Goal: Task Accomplishment & Management: Manage account settings

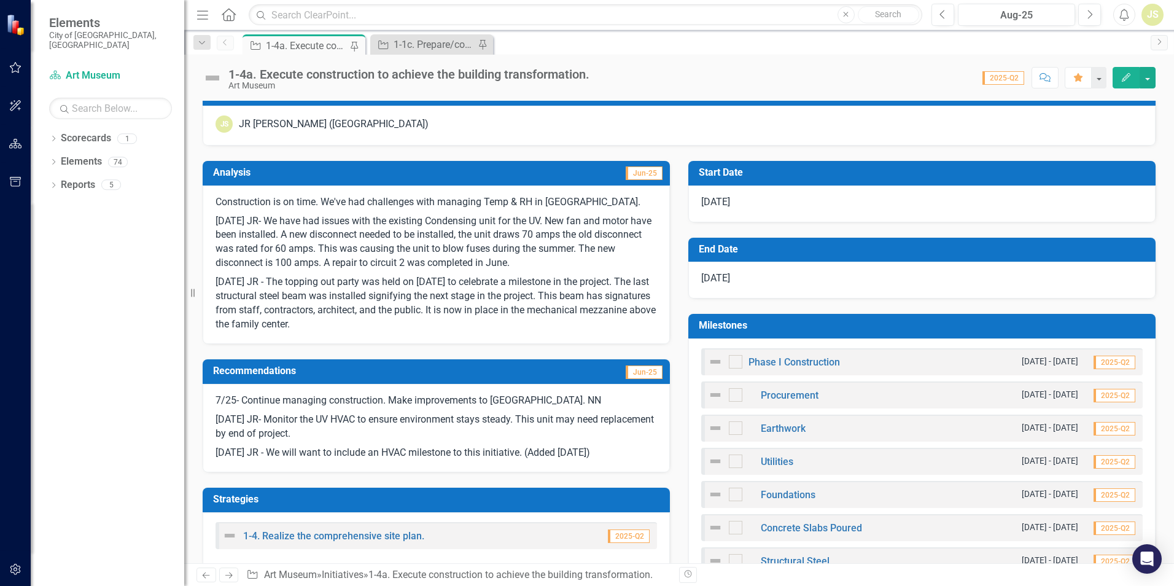
scroll to position [246, 0]
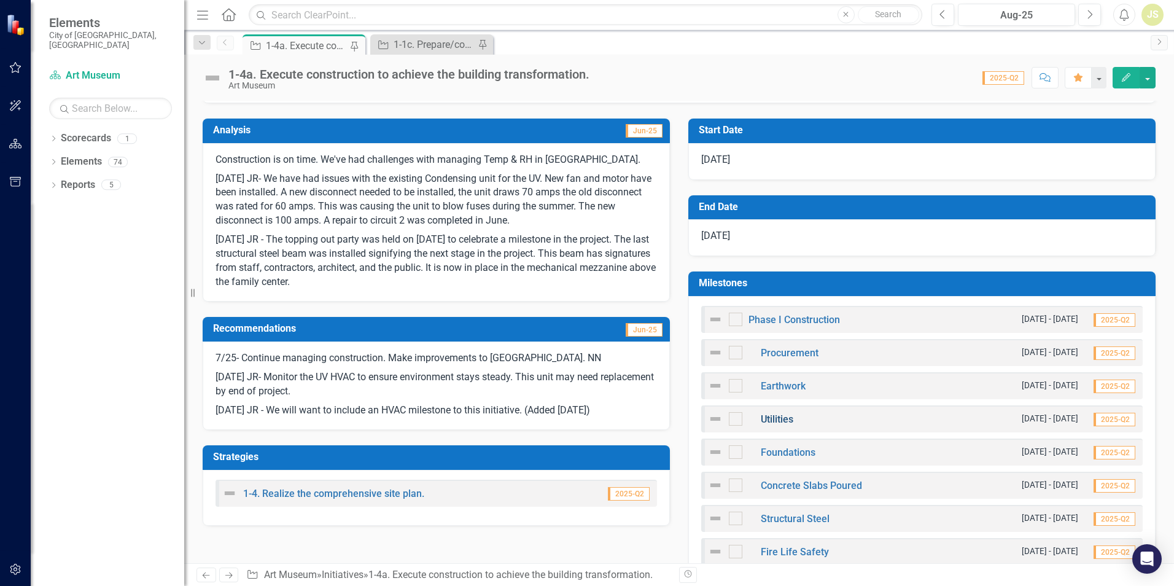
click at [769, 418] on link "Utilities" at bounding box center [777, 419] width 33 height 12
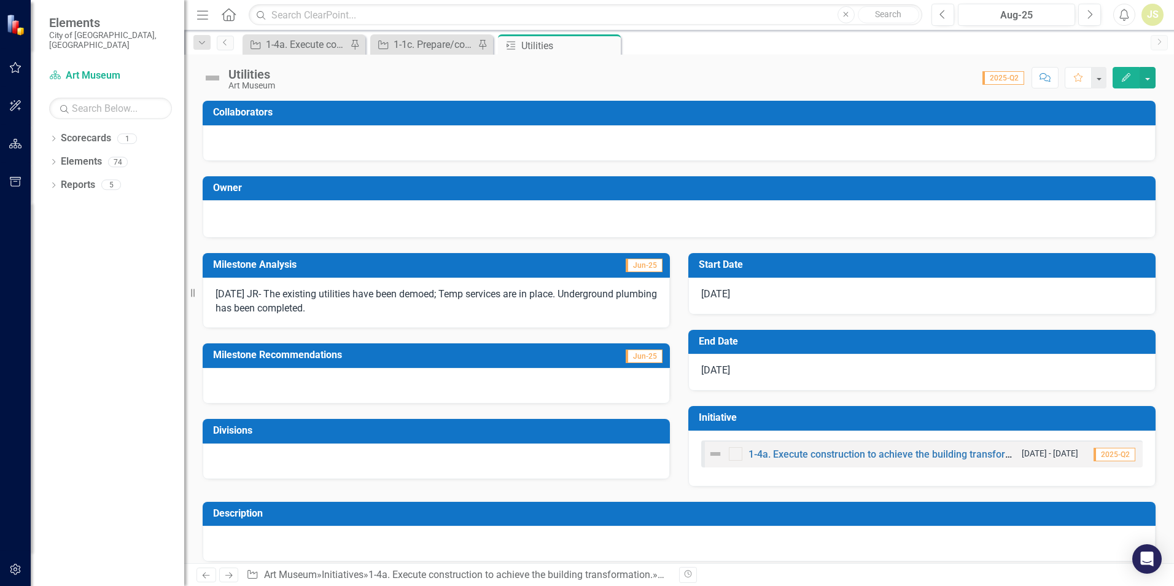
click at [382, 304] on p "[DATE] JR- The existing utilities have been demoed; Temp services are in place.…" at bounding box center [435, 301] width 441 height 28
click at [377, 312] on p "[DATE] JR- The existing utilities have been demoed; Temp services are in place.…" at bounding box center [435, 301] width 441 height 28
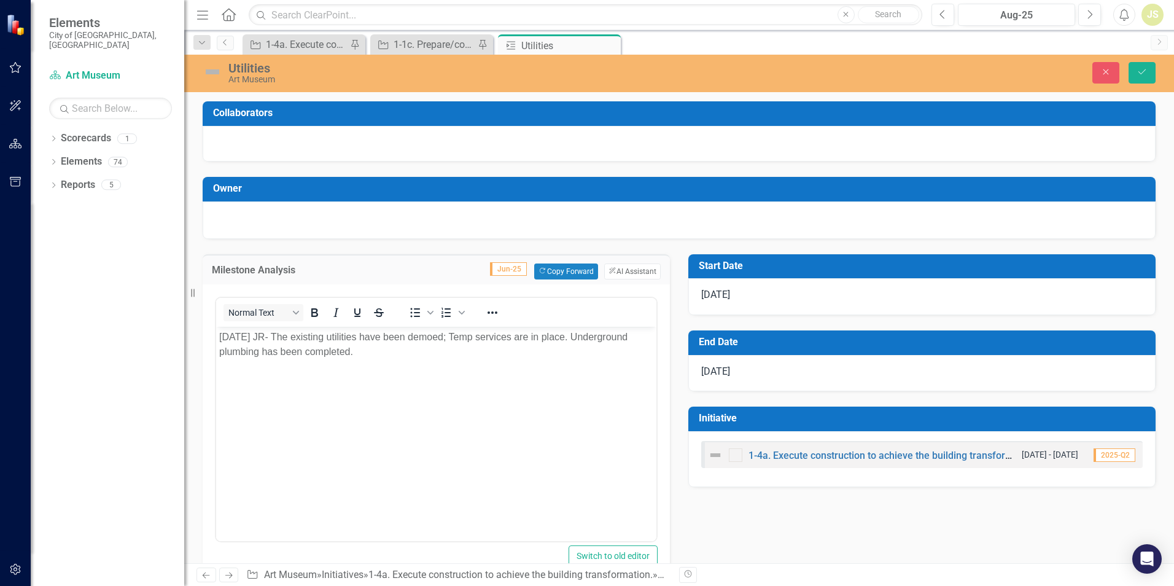
click at [394, 370] on body "[DATE] JR- The existing utilities have been demoed; Temp services are in place.…" at bounding box center [436, 418] width 440 height 184
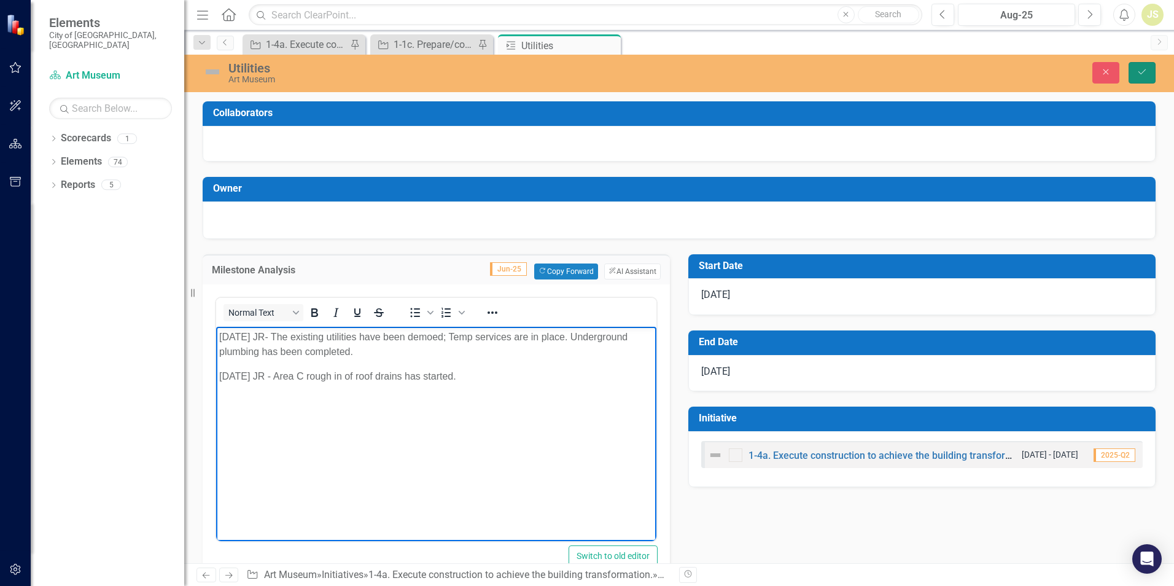
click at [1150, 68] on button "Save" at bounding box center [1141, 72] width 27 height 21
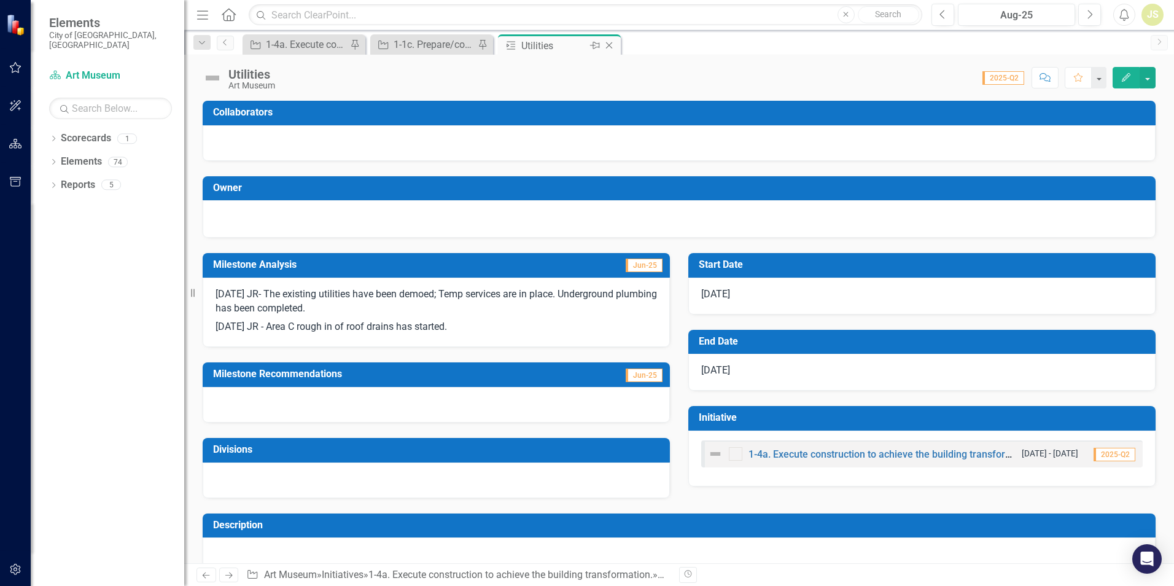
click at [610, 42] on icon "Close" at bounding box center [609, 46] width 12 height 10
click at [280, 39] on div "1-4a. Execute construction to achieve the building transformation." at bounding box center [306, 44] width 81 height 15
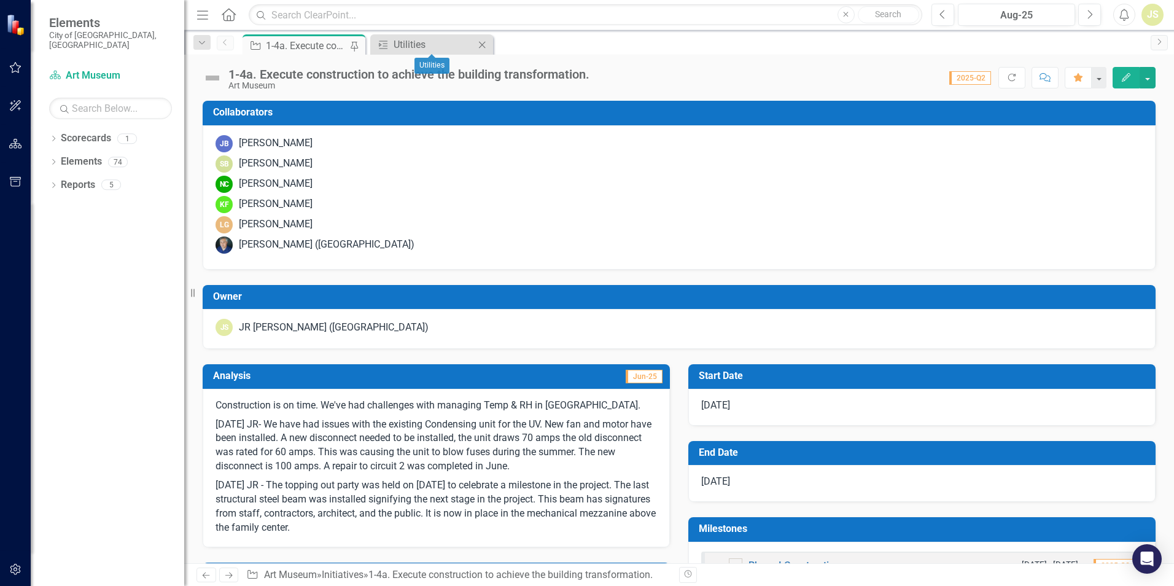
click at [481, 42] on icon "Close" at bounding box center [482, 45] width 12 height 10
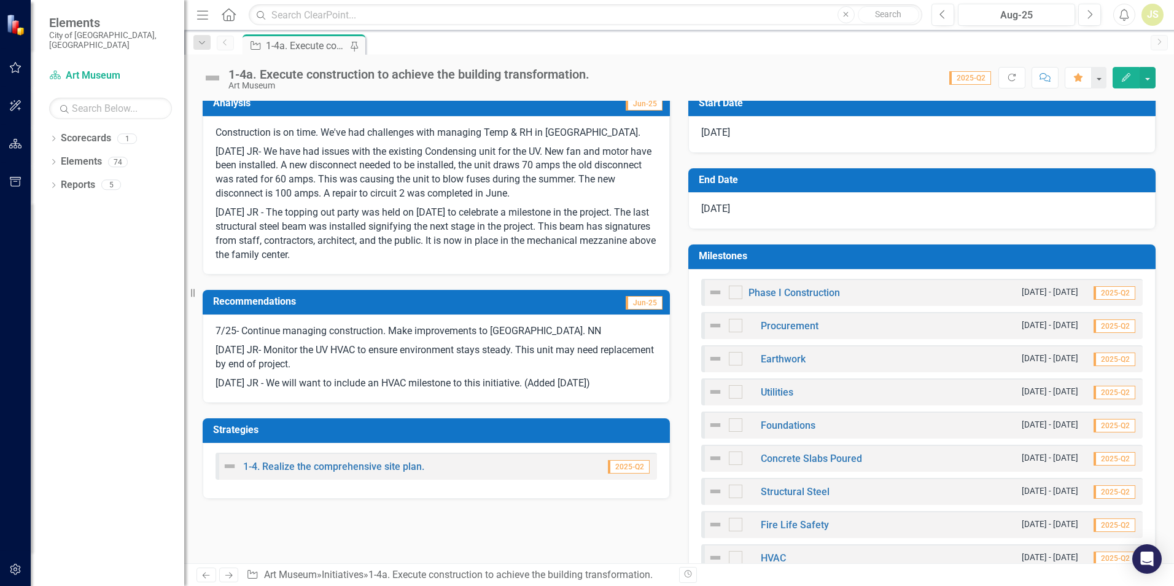
scroll to position [307, 0]
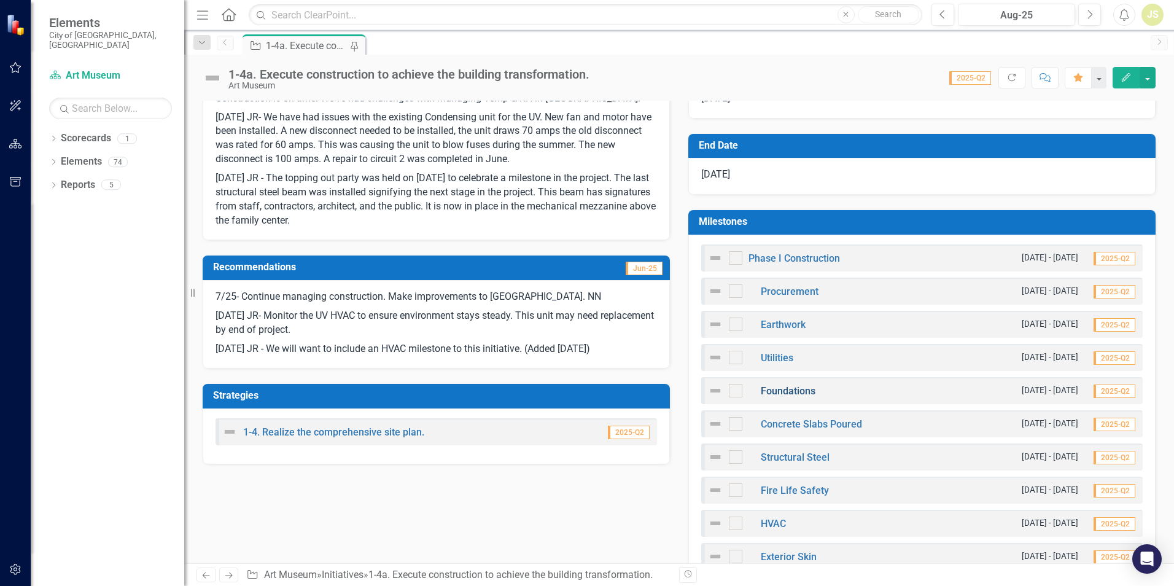
click at [791, 389] on link "Foundations" at bounding box center [788, 391] width 55 height 12
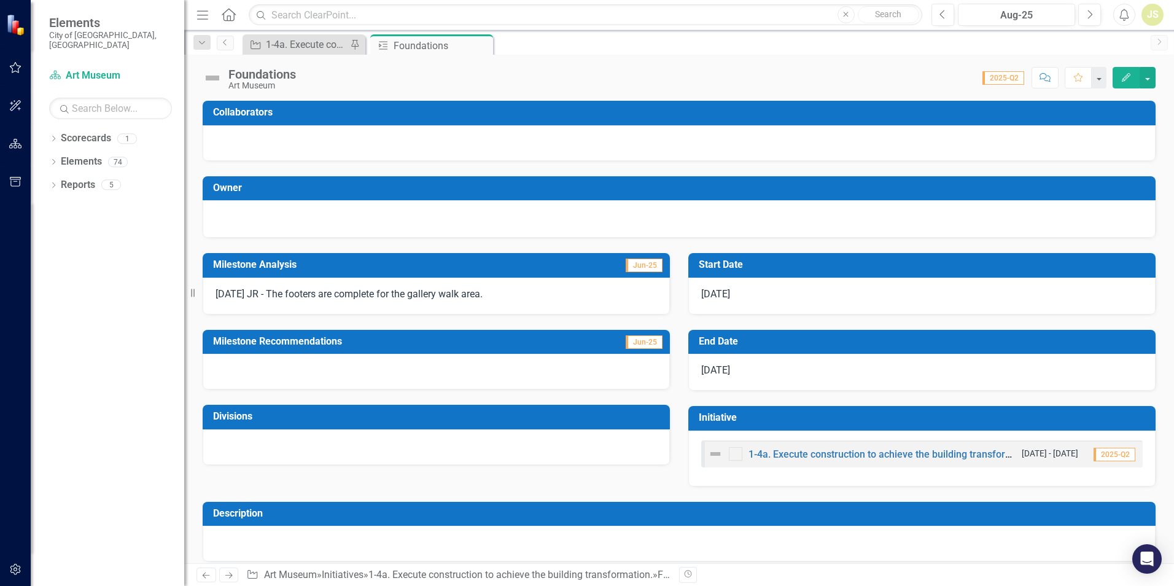
click at [526, 292] on p "[DATE] JR - The footers are complete for the gallery walk area." at bounding box center [435, 294] width 441 height 14
click at [521, 294] on p "[DATE] JR - The footers are complete for the gallery walk area." at bounding box center [435, 294] width 441 height 14
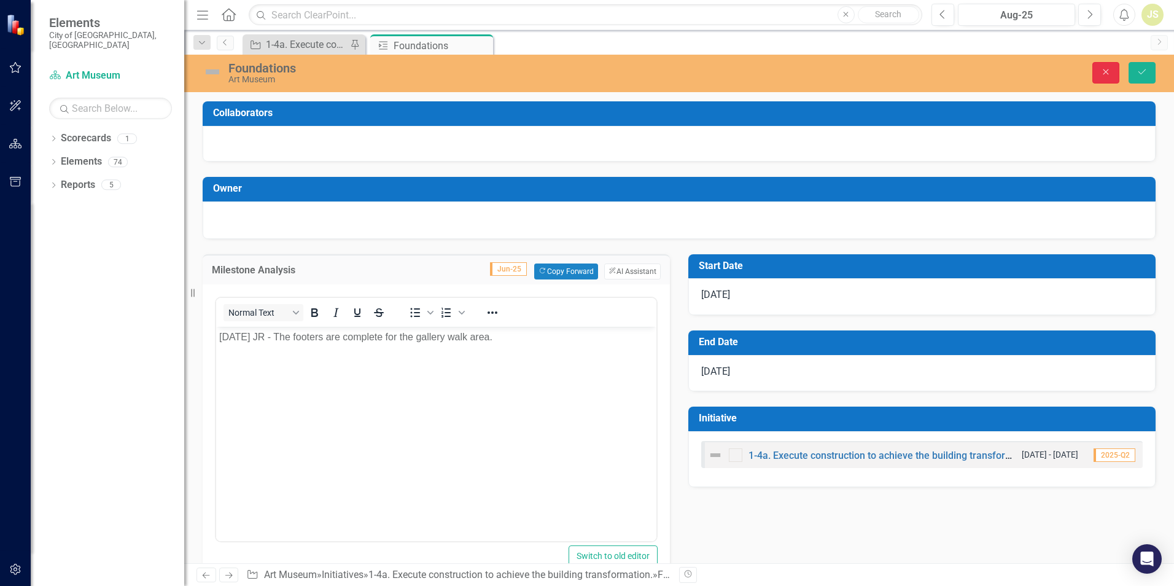
click at [1105, 72] on icon "button" at bounding box center [1106, 72] width 6 height 6
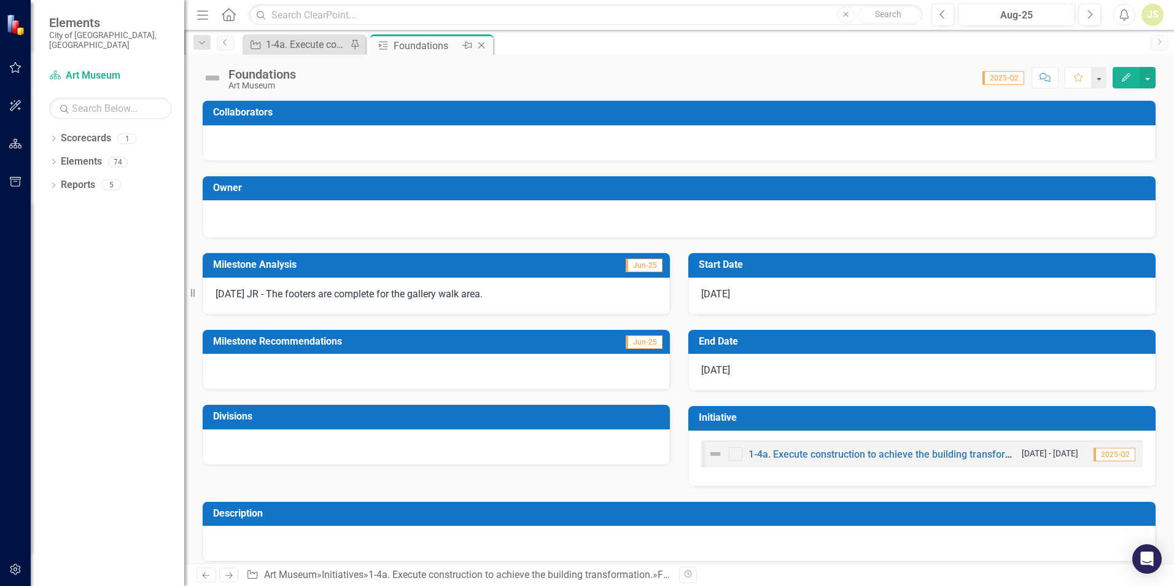
click at [484, 46] on icon "Close" at bounding box center [481, 46] width 12 height 10
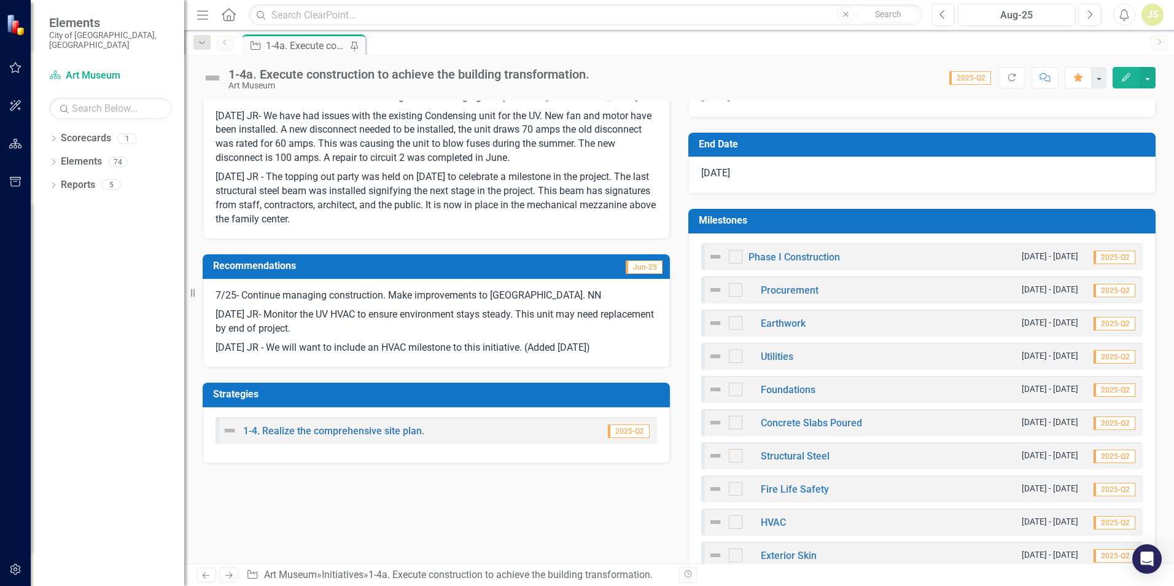
scroll to position [368, 0]
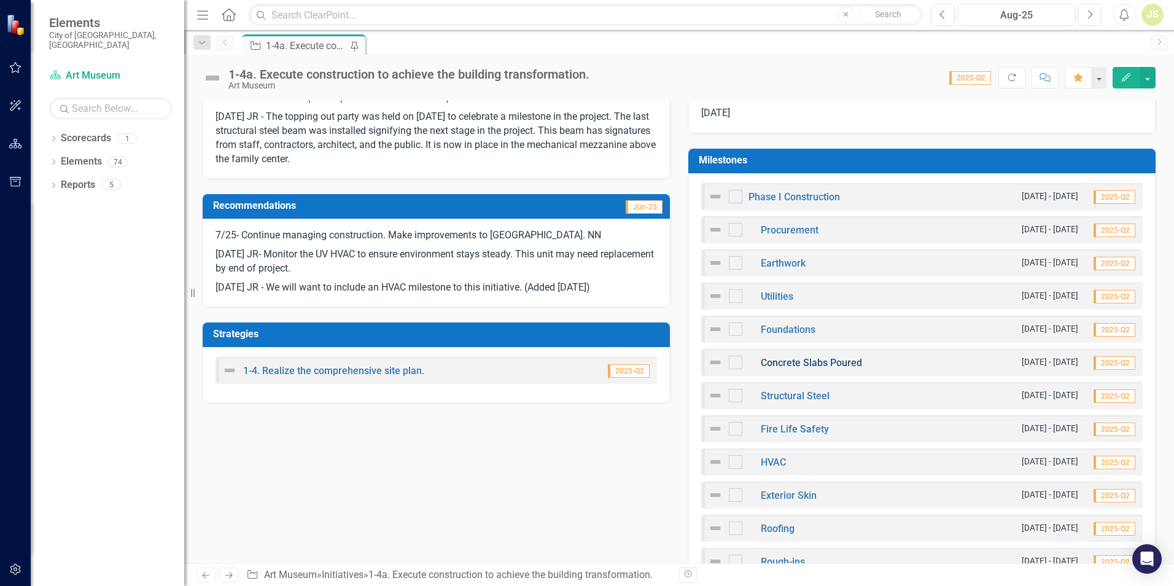
click at [772, 362] on link "Concrete Slabs Poured" at bounding box center [811, 363] width 101 height 12
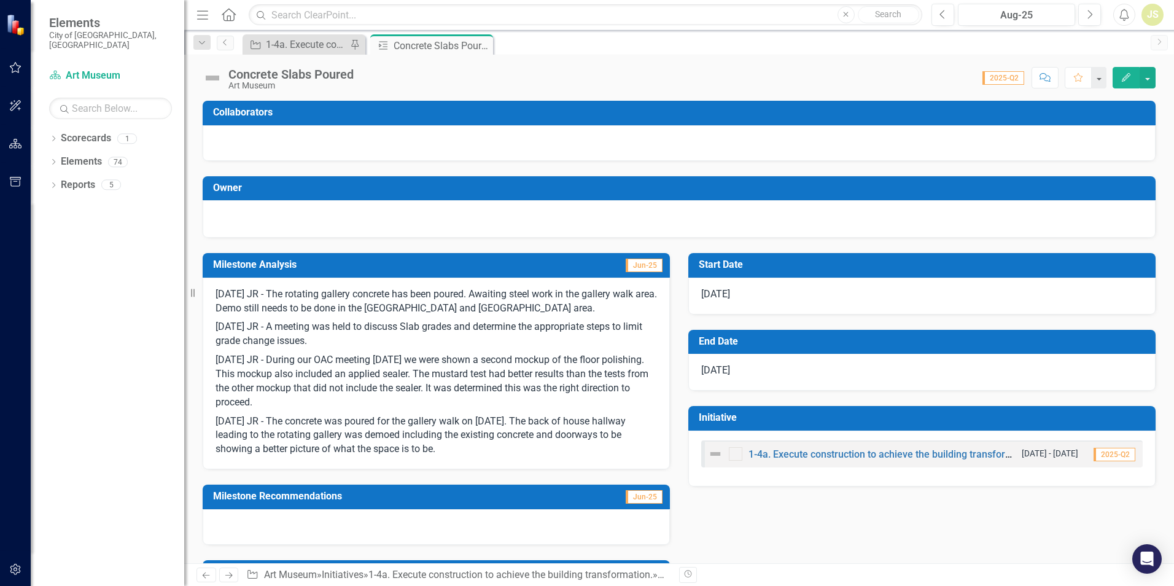
click at [459, 449] on p "[DATE] JR - The concrete was poured for the gallery walk on [DATE]. The back of…" at bounding box center [435, 434] width 441 height 45
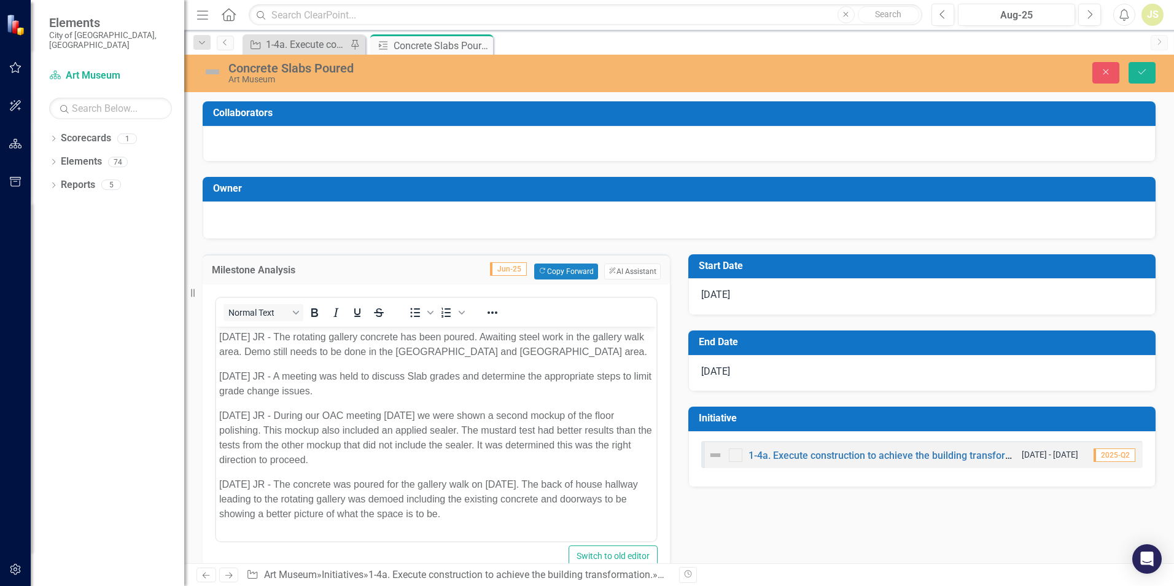
click at [468, 516] on p "[DATE] JR - The concrete was poured for the gallery walk on [DATE]. The back of…" at bounding box center [436, 498] width 434 height 44
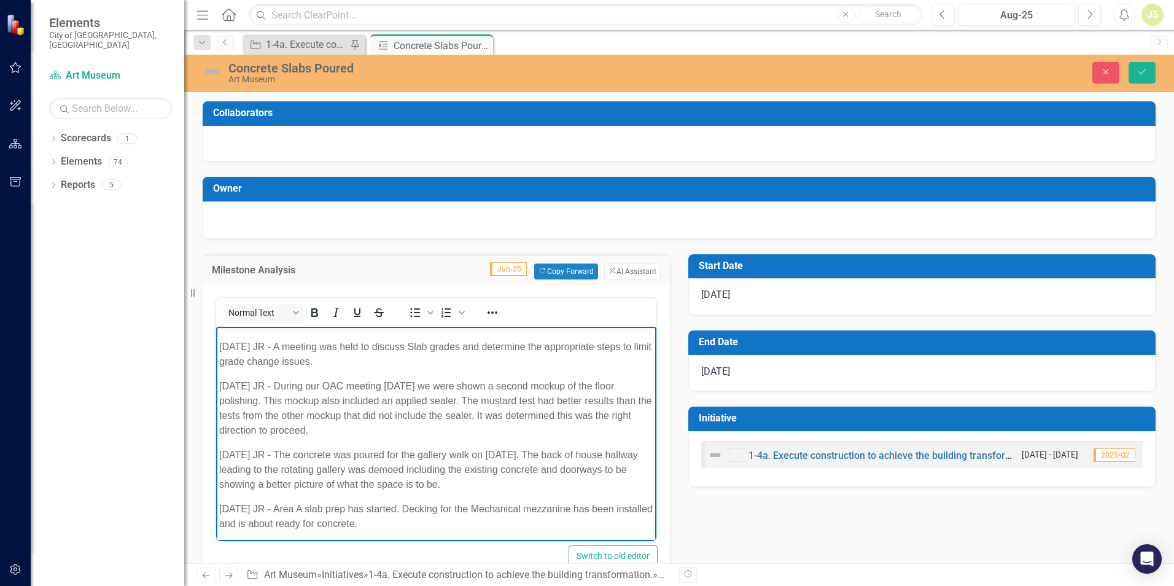
scroll to position [33, 0]
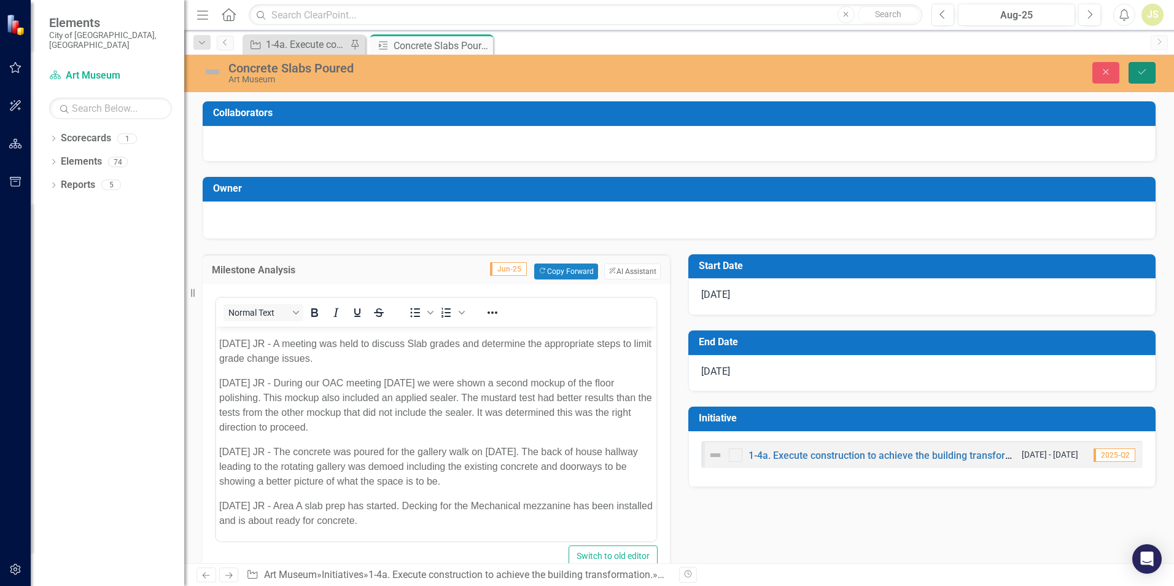
click at [1146, 72] on icon "Save" at bounding box center [1141, 72] width 11 height 9
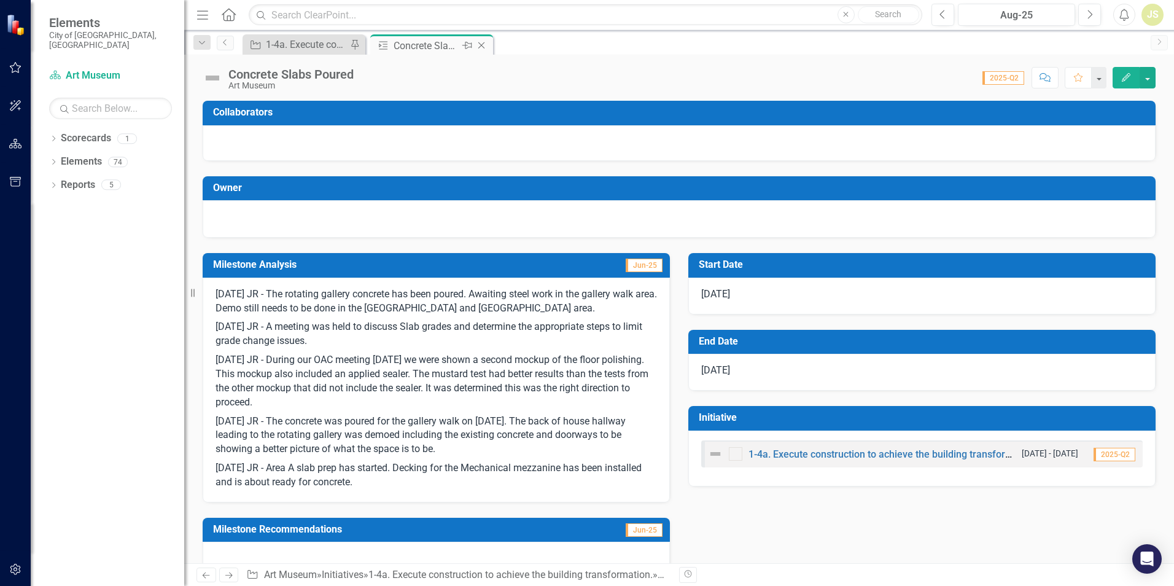
click at [483, 45] on icon "Close" at bounding box center [481, 46] width 12 height 10
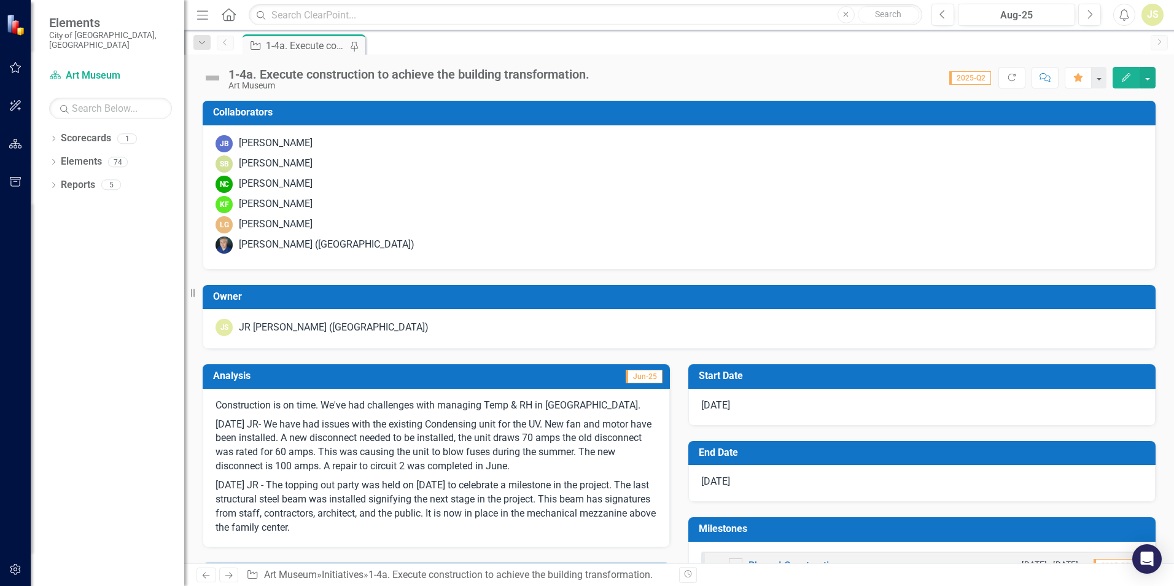
scroll to position [430, 0]
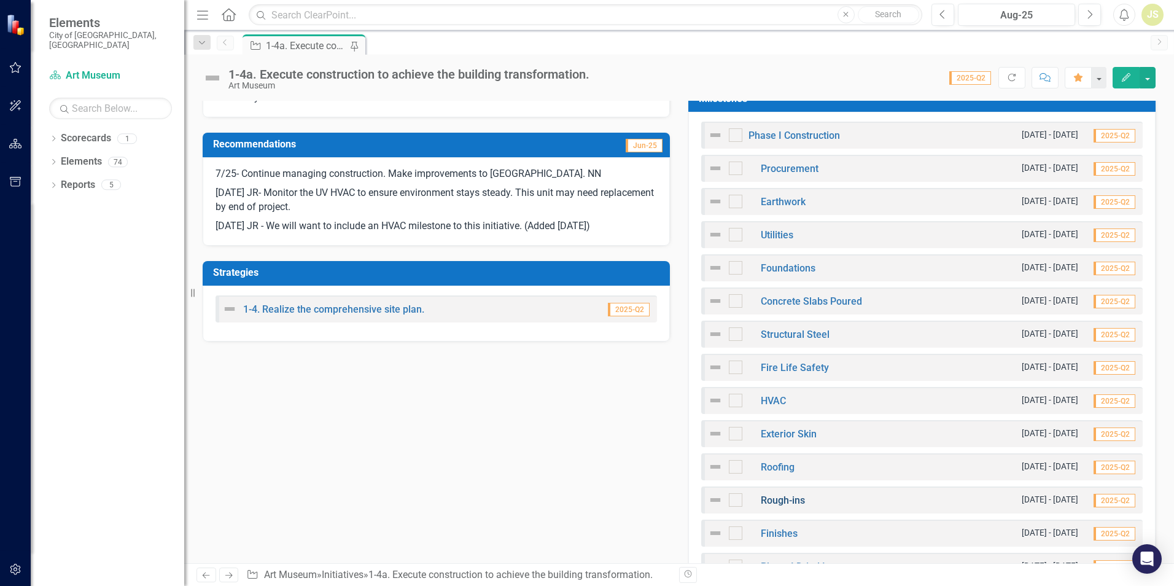
click at [769, 500] on link "Rough-ins" at bounding box center [783, 500] width 44 height 12
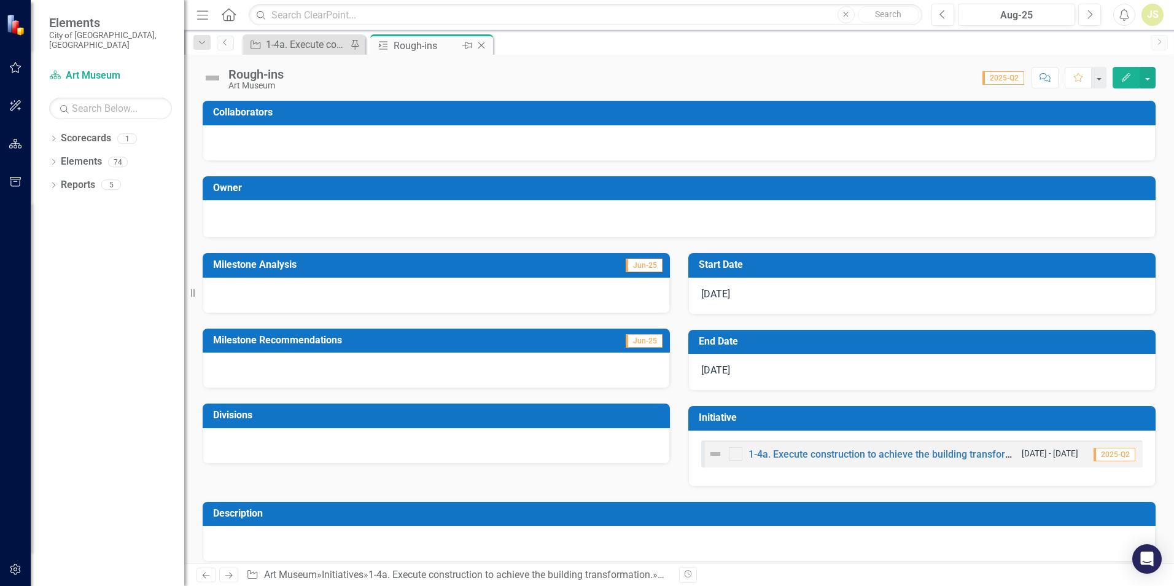
click at [487, 47] on icon "Close" at bounding box center [481, 46] width 12 height 10
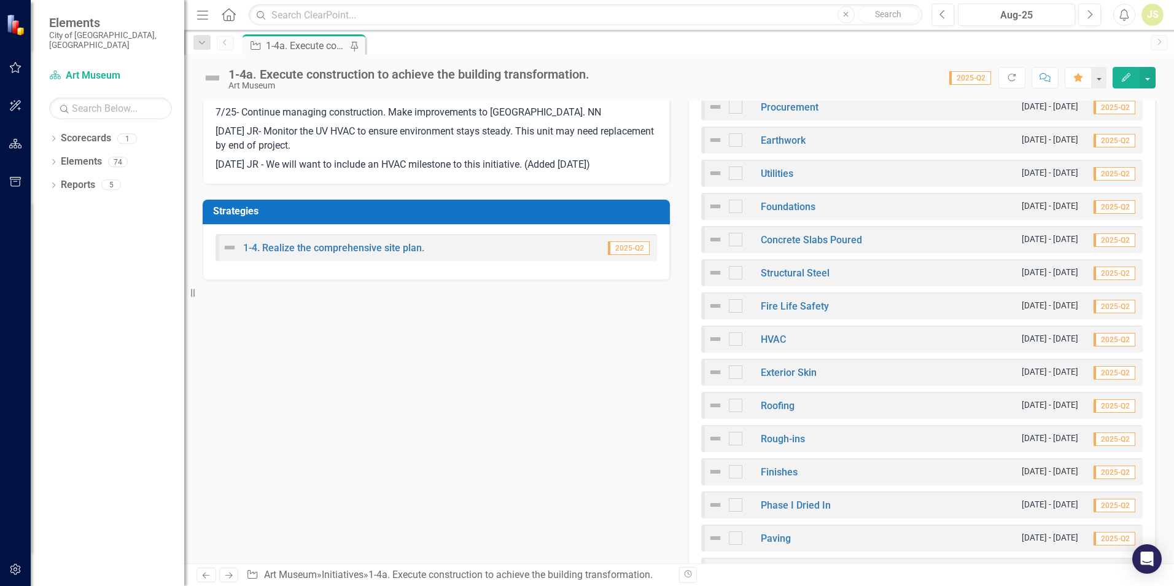
scroll to position [61, 0]
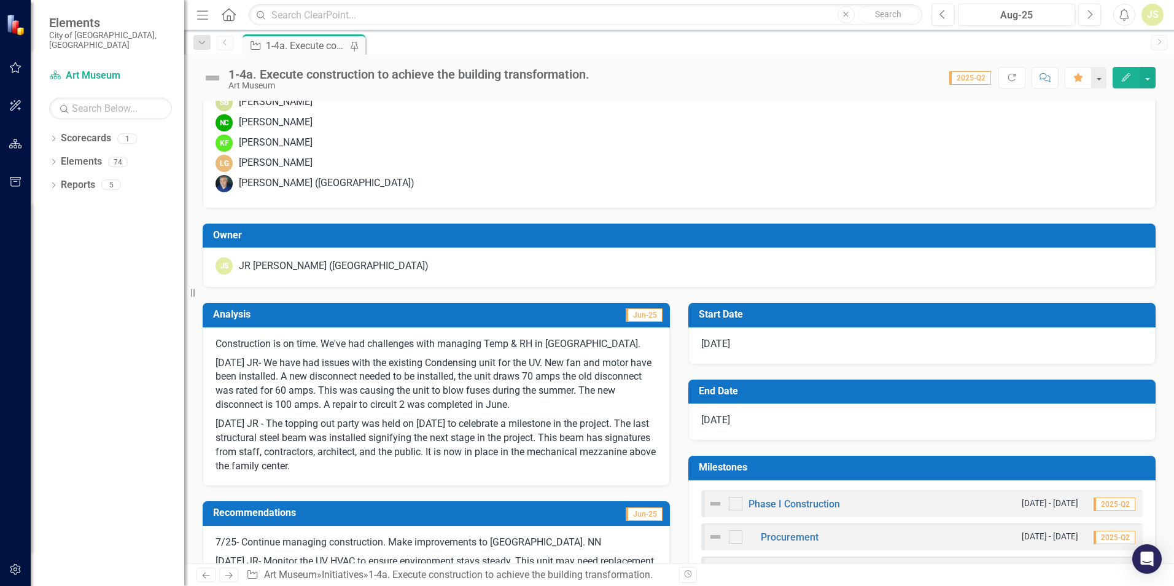
click at [867, 468] on h3 "Milestones" at bounding box center [924, 467] width 451 height 11
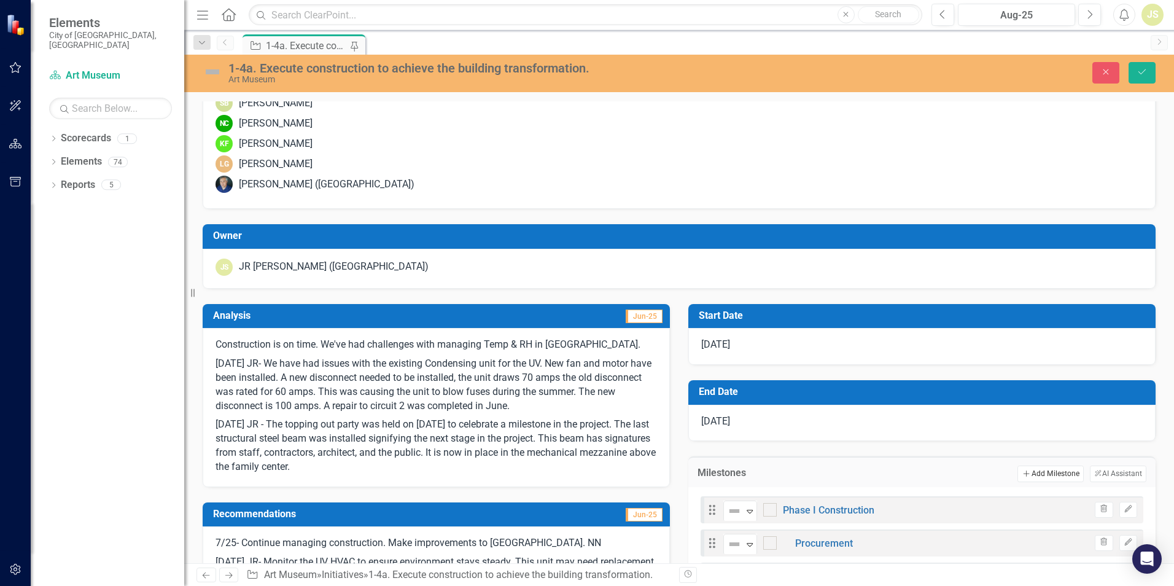
click at [1049, 470] on button "Add Add Milestone" at bounding box center [1050, 473] width 66 height 16
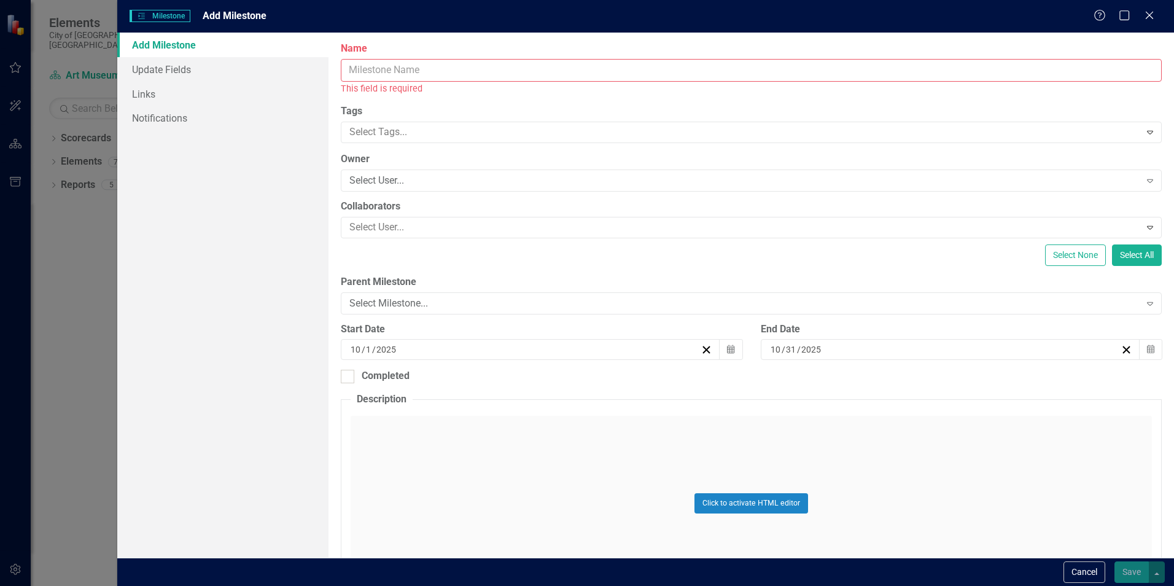
click at [388, 68] on input "Name" at bounding box center [751, 70] width 821 height 23
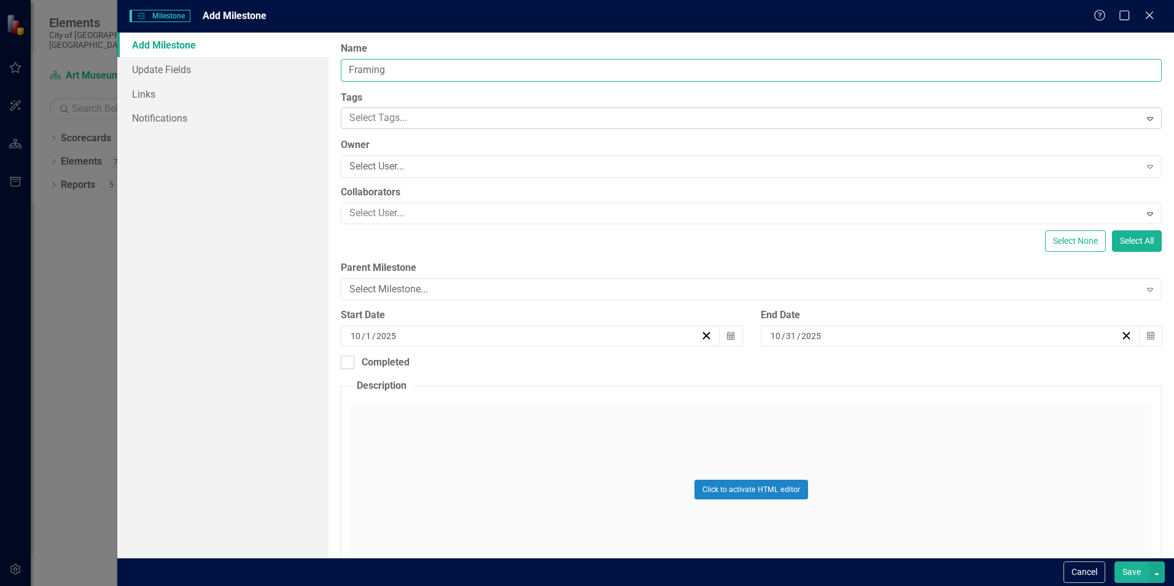
type input "Framing"
click at [403, 112] on div at bounding box center [741, 118] width 795 height 17
click at [430, 166] on div "Select User..." at bounding box center [744, 167] width 790 height 14
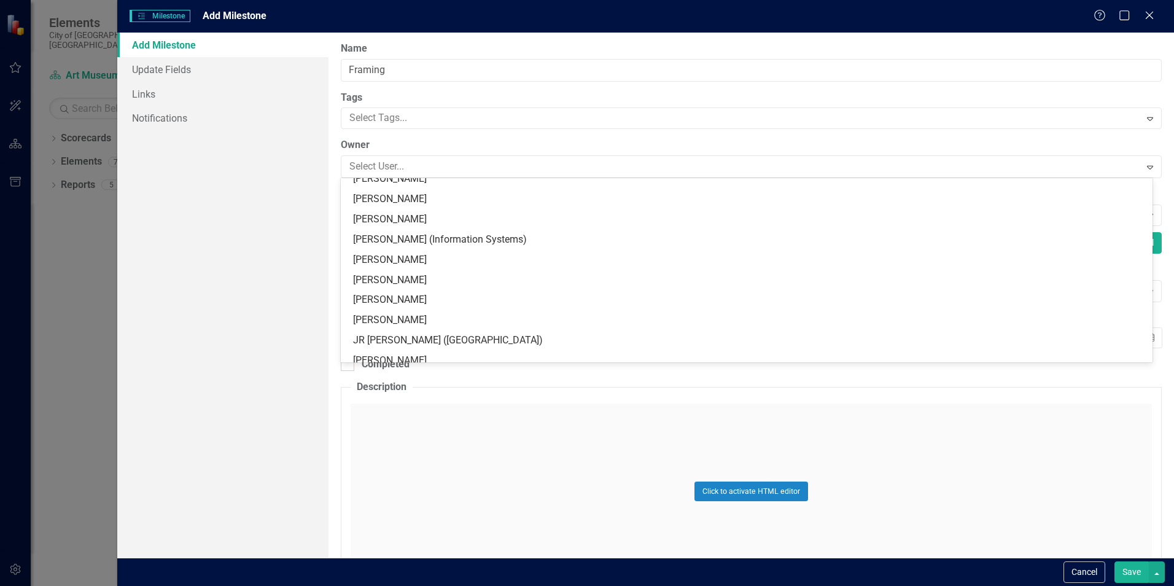
scroll to position [703, 0]
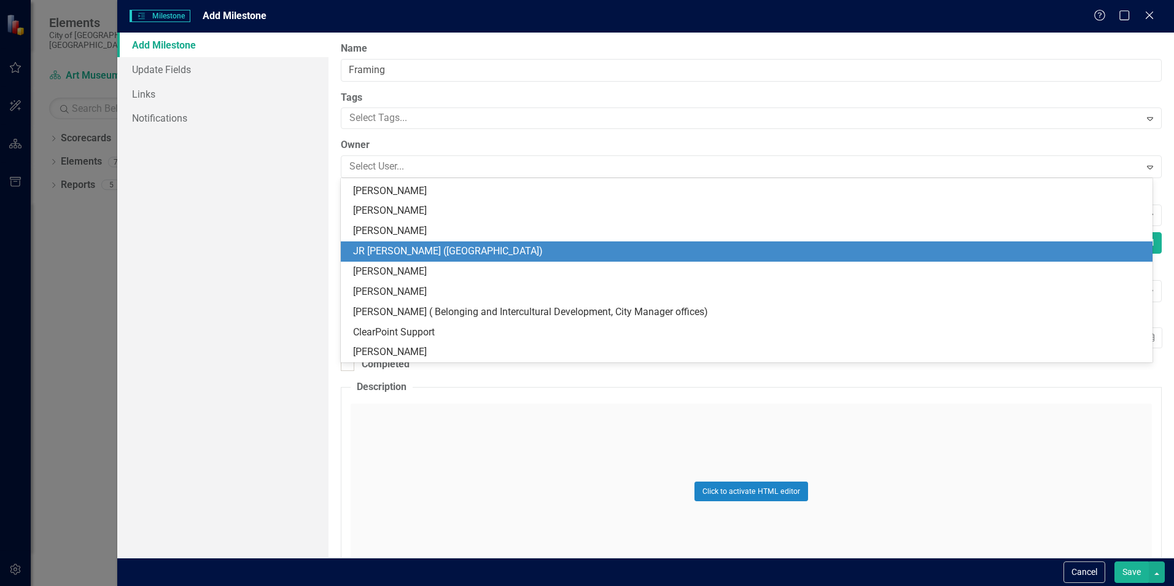
click at [444, 253] on div "JR [PERSON_NAME] ([GEOGRAPHIC_DATA])" at bounding box center [749, 251] width 792 height 14
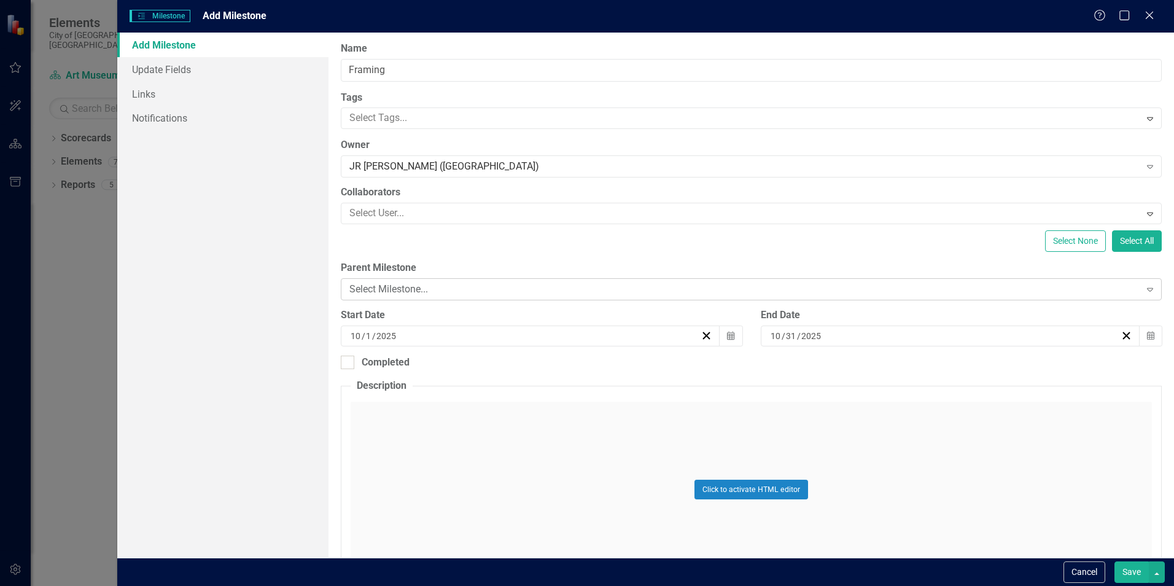
click at [435, 286] on div "Select Milestone..." at bounding box center [744, 289] width 790 height 14
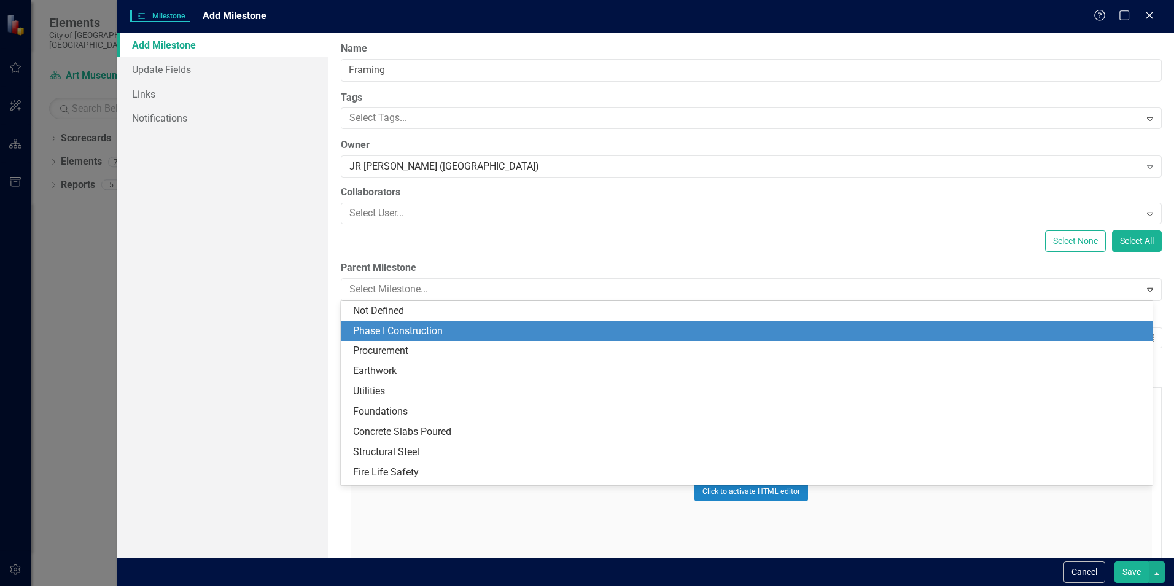
click at [452, 333] on div "Phase I Construction" at bounding box center [749, 331] width 792 height 14
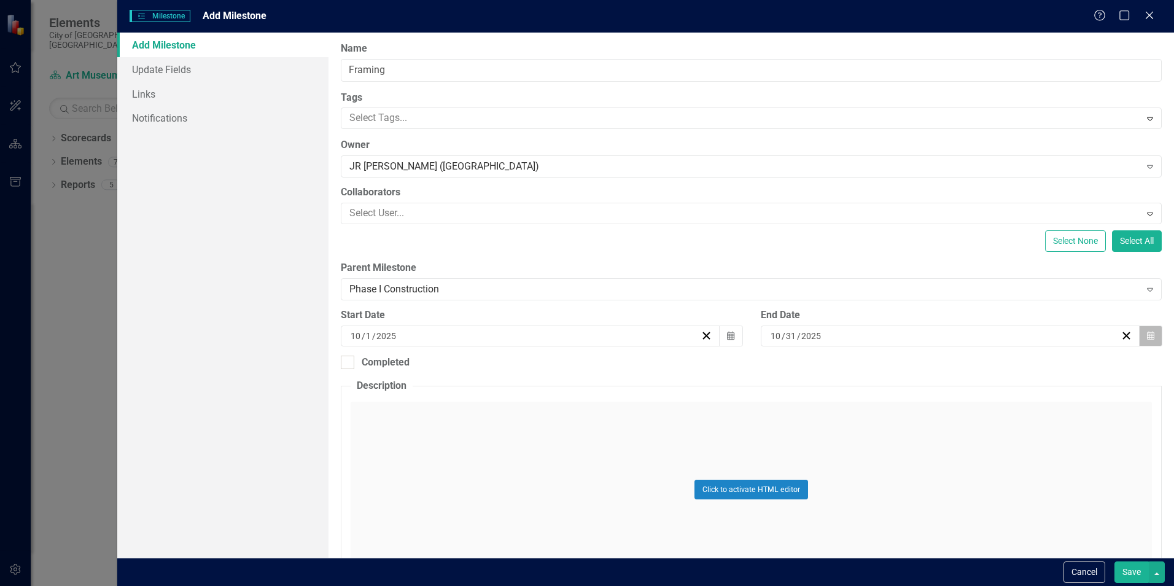
click at [1147, 334] on icon "button" at bounding box center [1150, 335] width 7 height 9
click at [1030, 367] on button "»" at bounding box center [1036, 366] width 27 height 27
click at [977, 401] on button "1" at bounding box center [973, 407] width 31 height 22
click at [1132, 573] on button "Save" at bounding box center [1131, 571] width 34 height 21
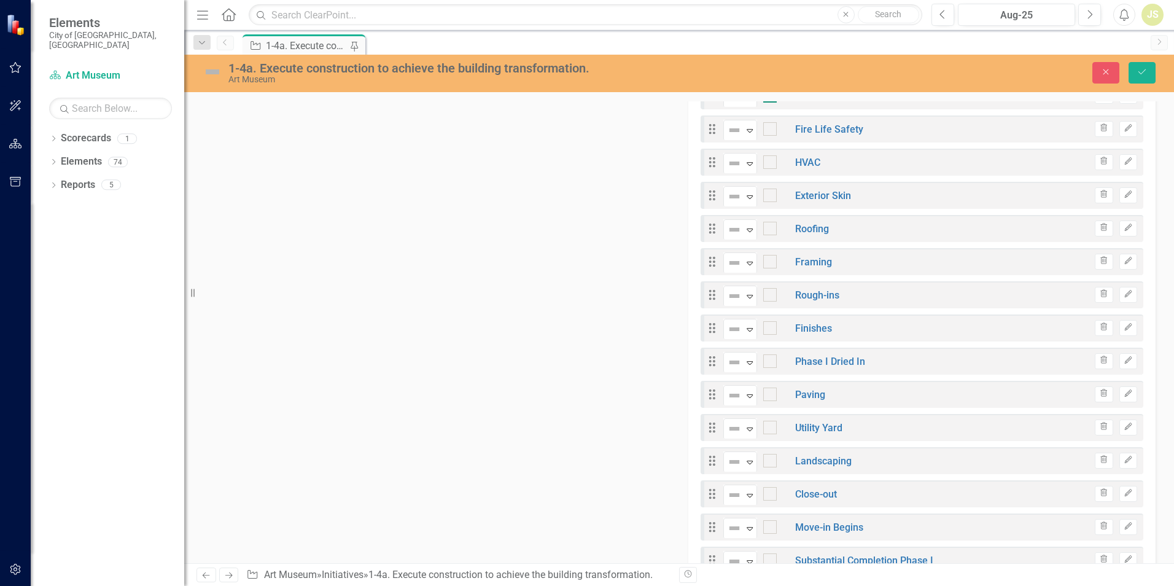
scroll to position [614, 0]
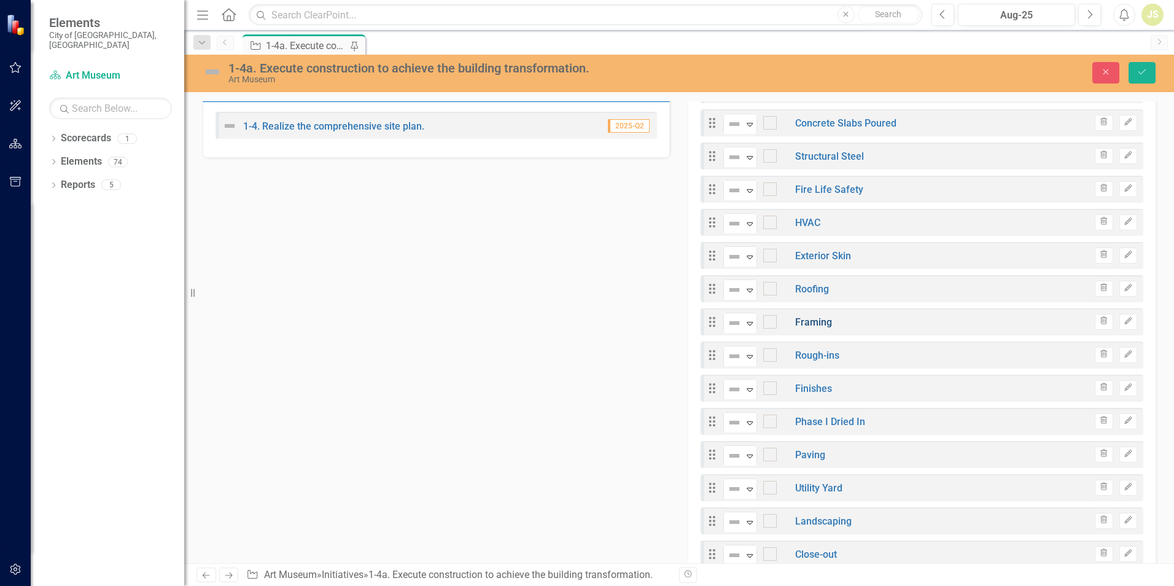
click at [809, 317] on link "Framing" at bounding box center [813, 322] width 37 height 12
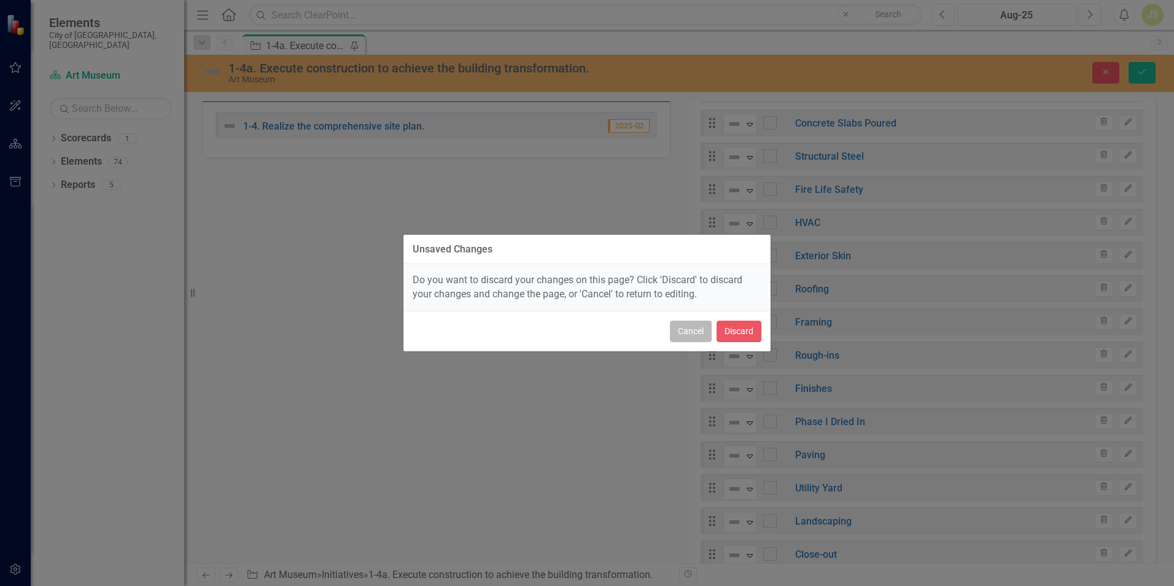
click at [673, 324] on button "Cancel" at bounding box center [691, 330] width 42 height 21
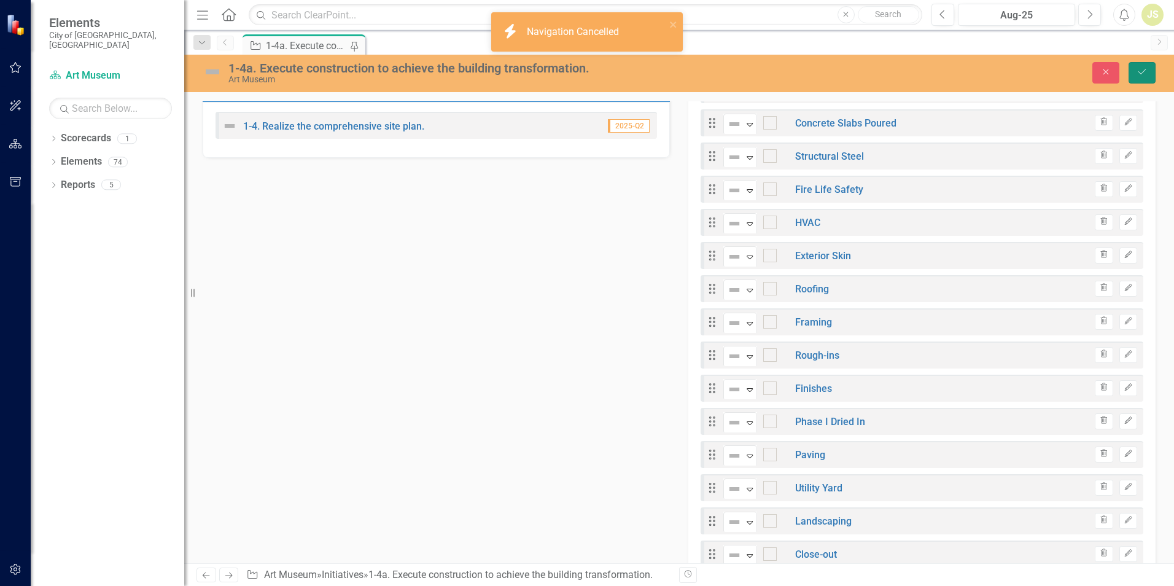
click at [1141, 76] on icon "Save" at bounding box center [1141, 72] width 11 height 9
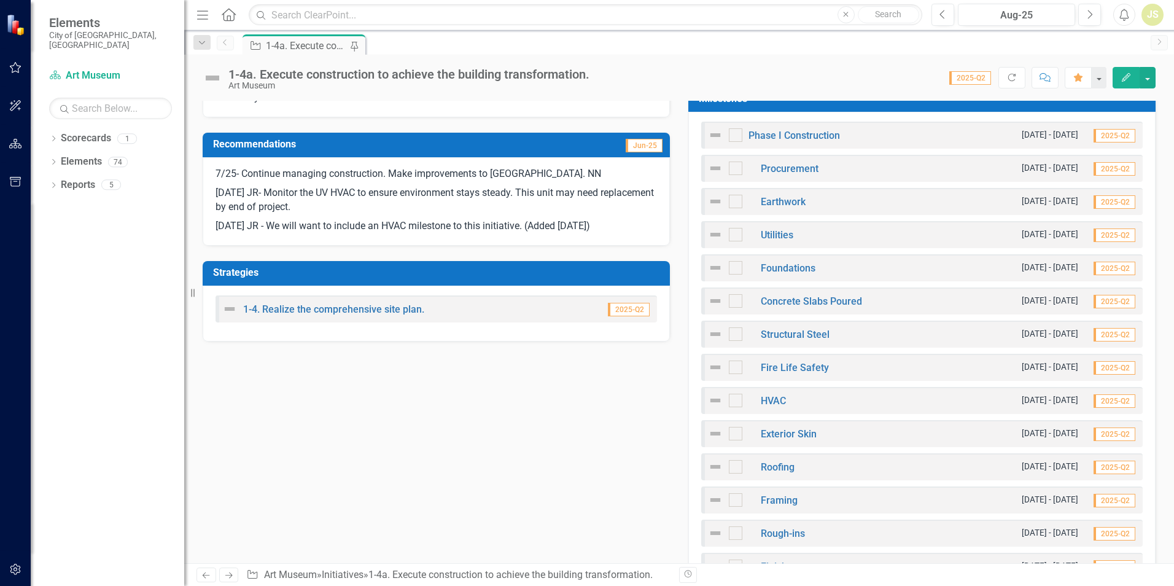
scroll to position [491, 0]
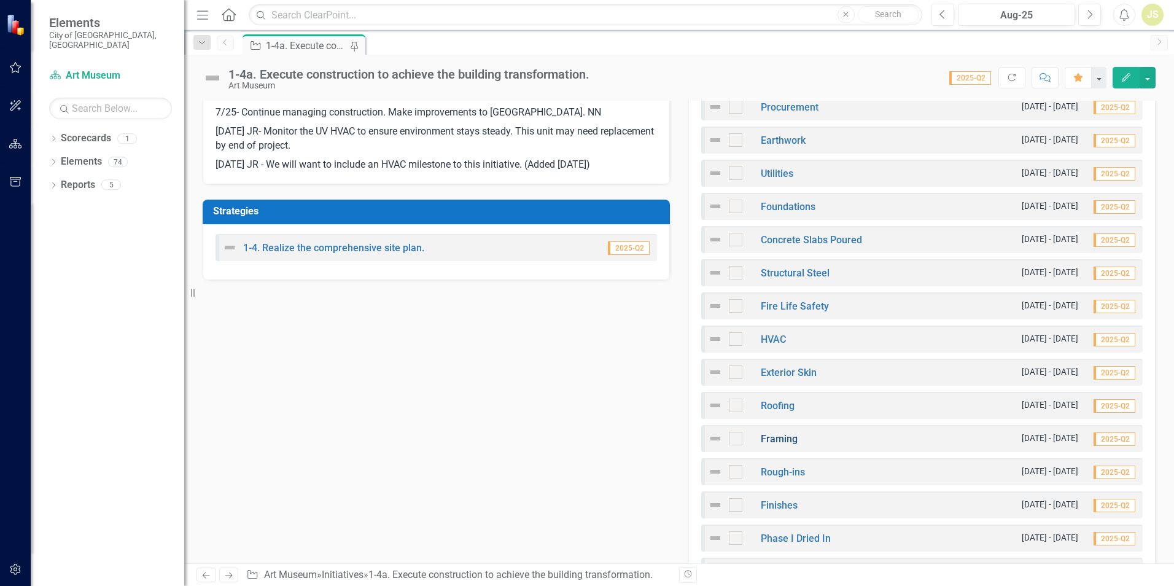
click at [782, 437] on link "Framing" at bounding box center [779, 439] width 37 height 12
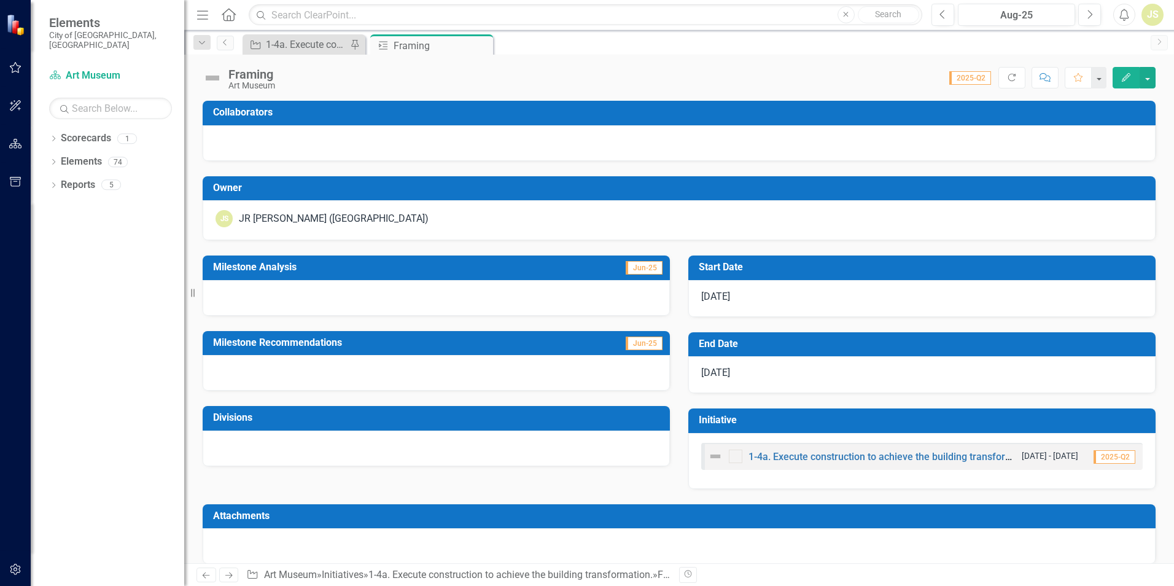
click at [268, 302] on div at bounding box center [436, 298] width 467 height 36
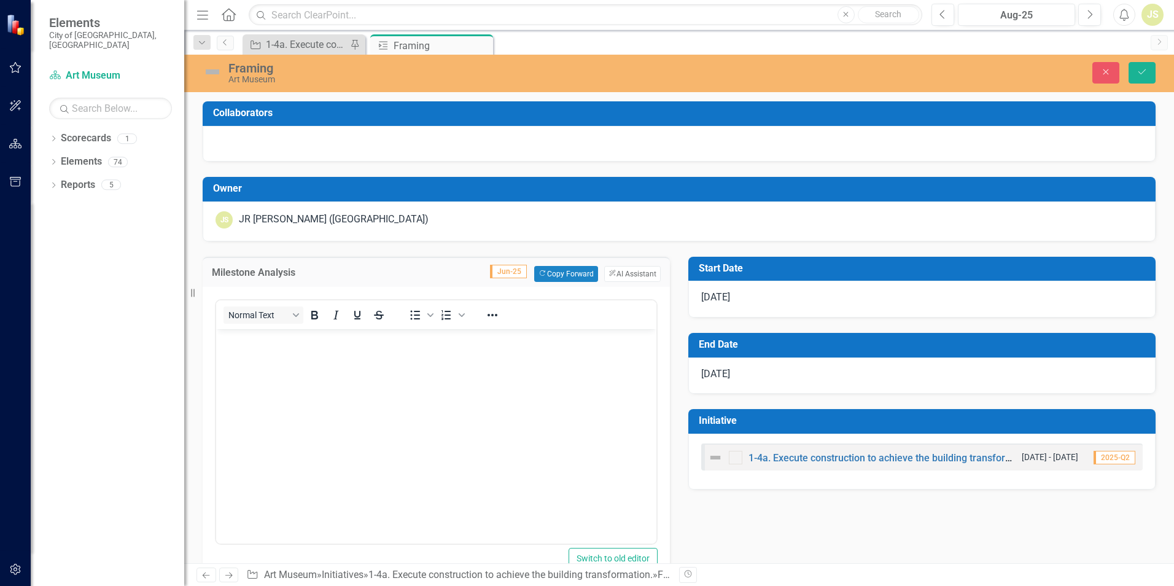
click at [269, 354] on body "Rich Text Area. Press ALT-0 for help." at bounding box center [436, 420] width 440 height 184
click at [1142, 72] on icon "Save" at bounding box center [1141, 72] width 11 height 9
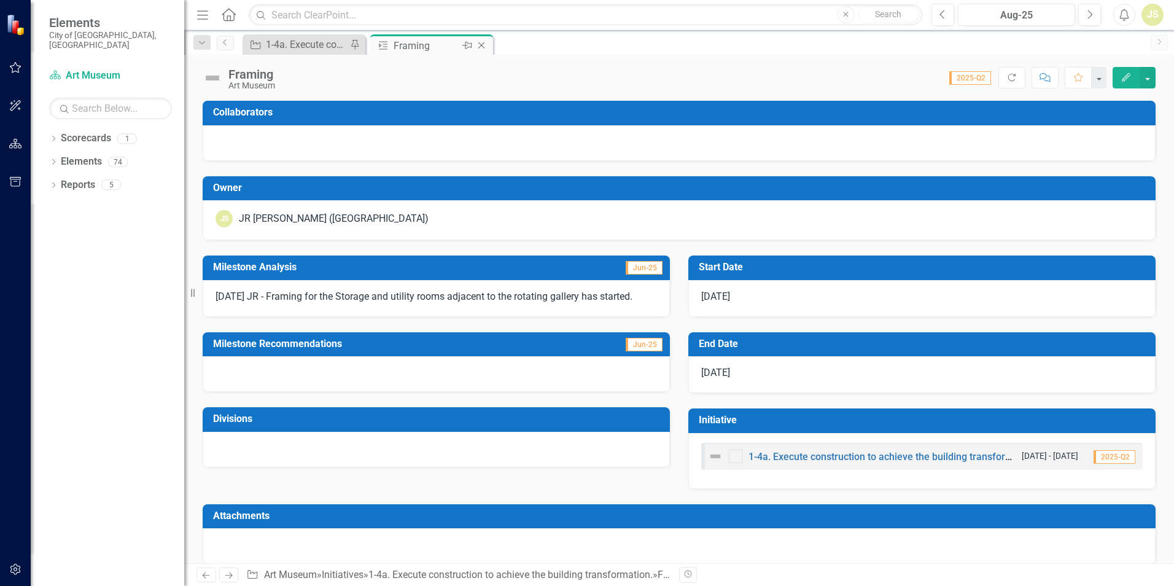
click at [483, 45] on icon "Close" at bounding box center [481, 46] width 12 height 10
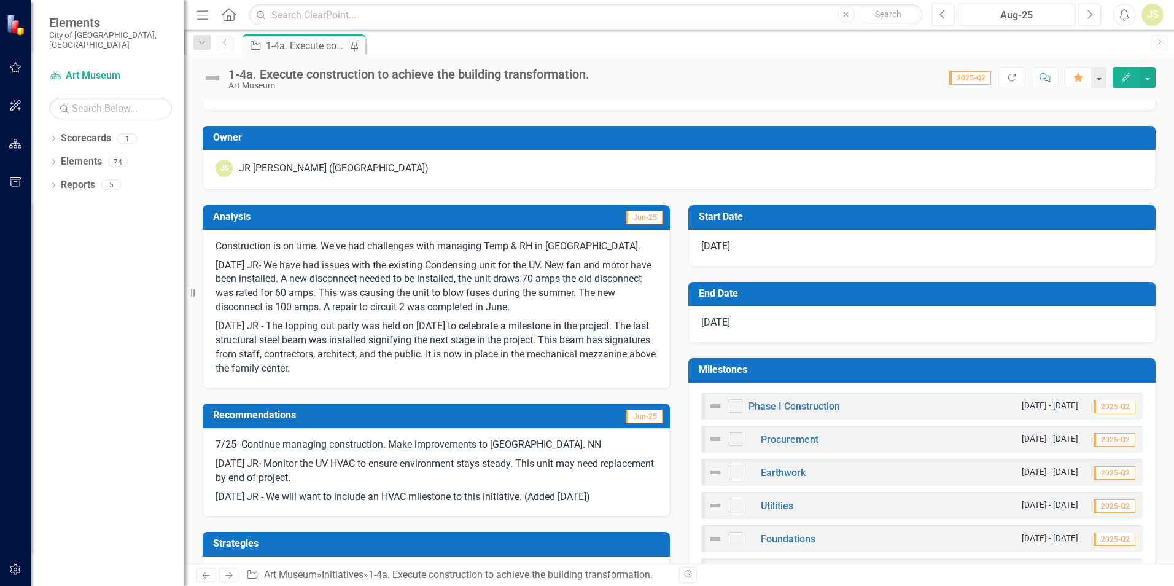
scroll to position [123, 0]
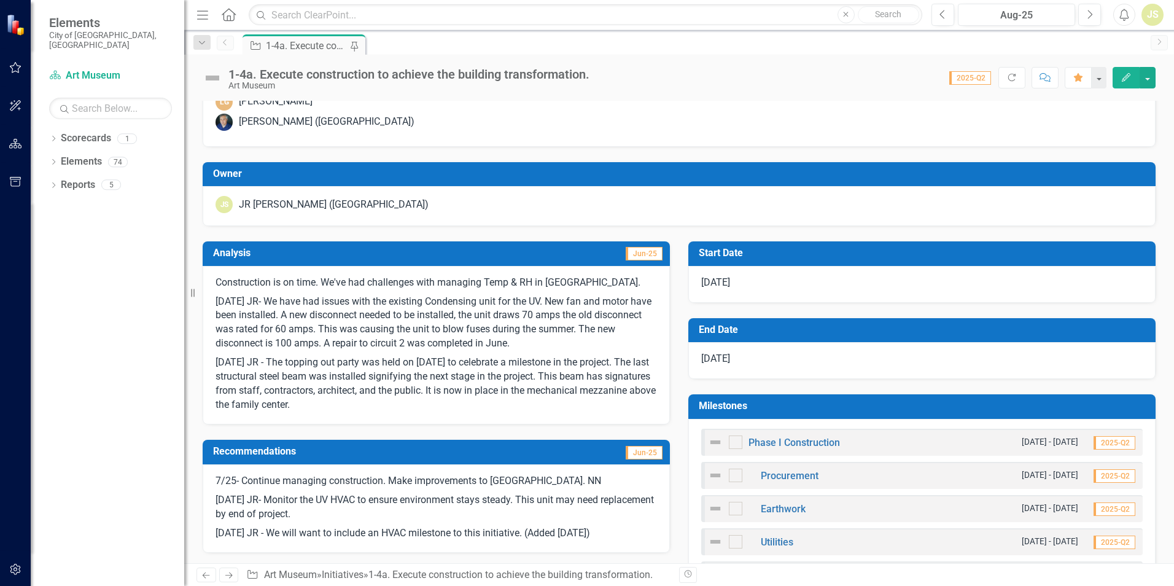
click at [412, 408] on p "[DATE] JR - The topping out party was held on [DATE] to celebrate a milestone i…" at bounding box center [435, 382] width 441 height 58
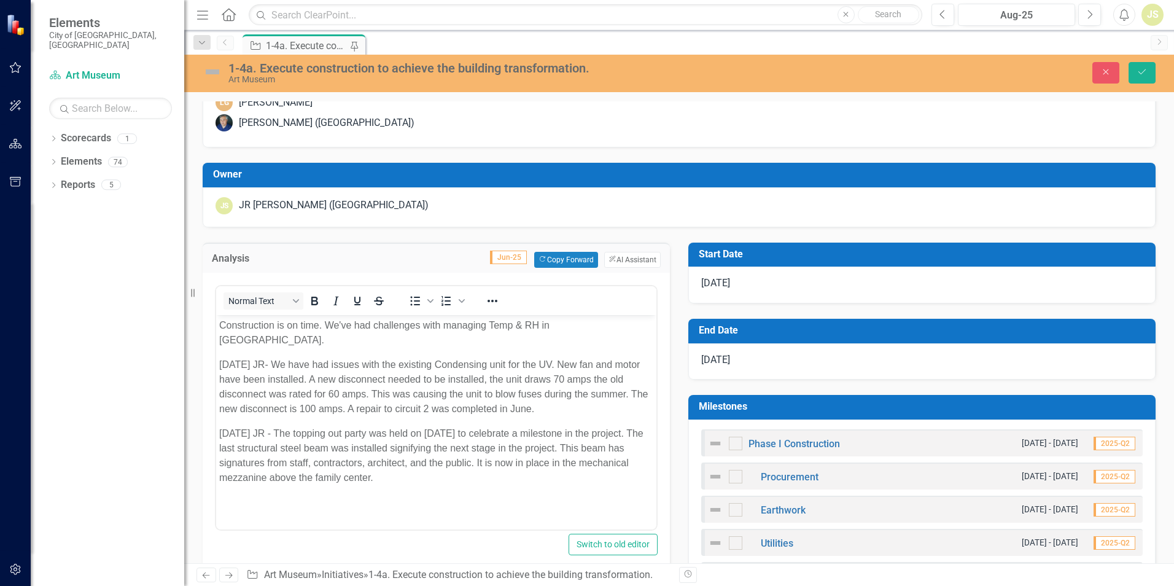
scroll to position [0, 0]
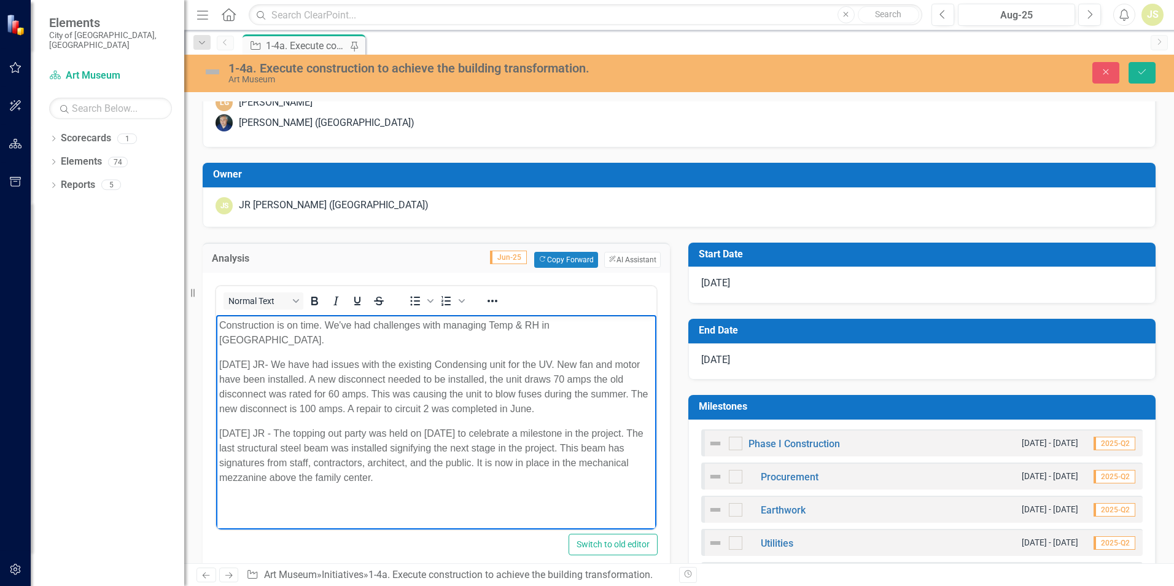
click at [417, 469] on p "[DATE] JR - The topping out party was held on [DATE] to celebrate a milestone i…" at bounding box center [436, 454] width 434 height 59
drag, startPoint x: 301, startPoint y: 493, endPoint x: 372, endPoint y: 483, distance: 72.0
click at [372, 494] on p "[DATE] JR - A moch" at bounding box center [436, 501] width 434 height 15
click at [533, 494] on p "[DATE] JR - A mockup has been erected to show how the different" at bounding box center [436, 501] width 434 height 15
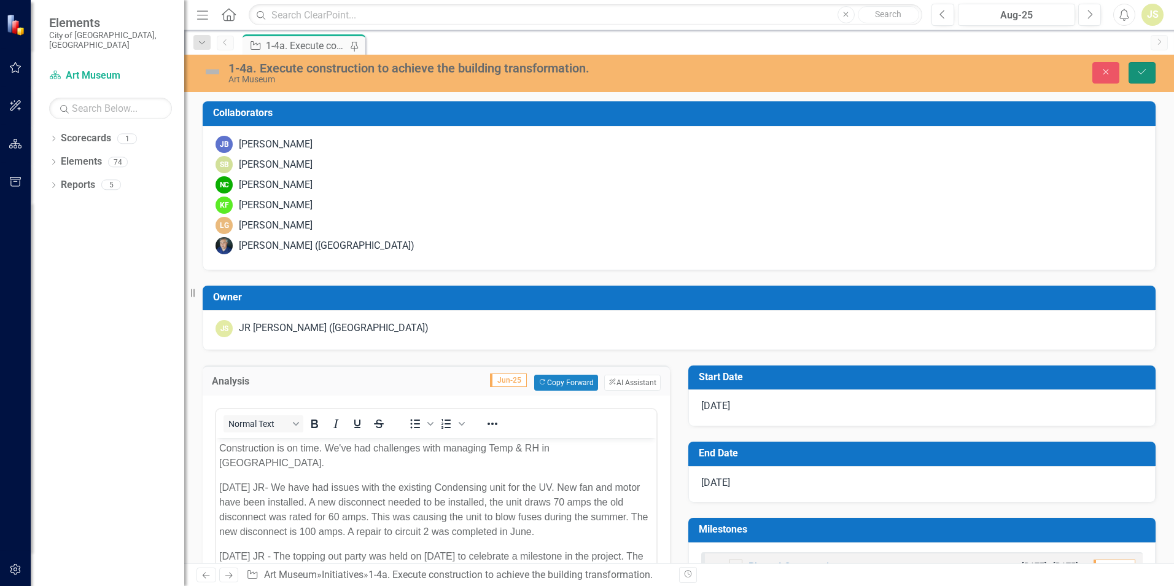
click at [1146, 66] on button "Save" at bounding box center [1141, 72] width 27 height 21
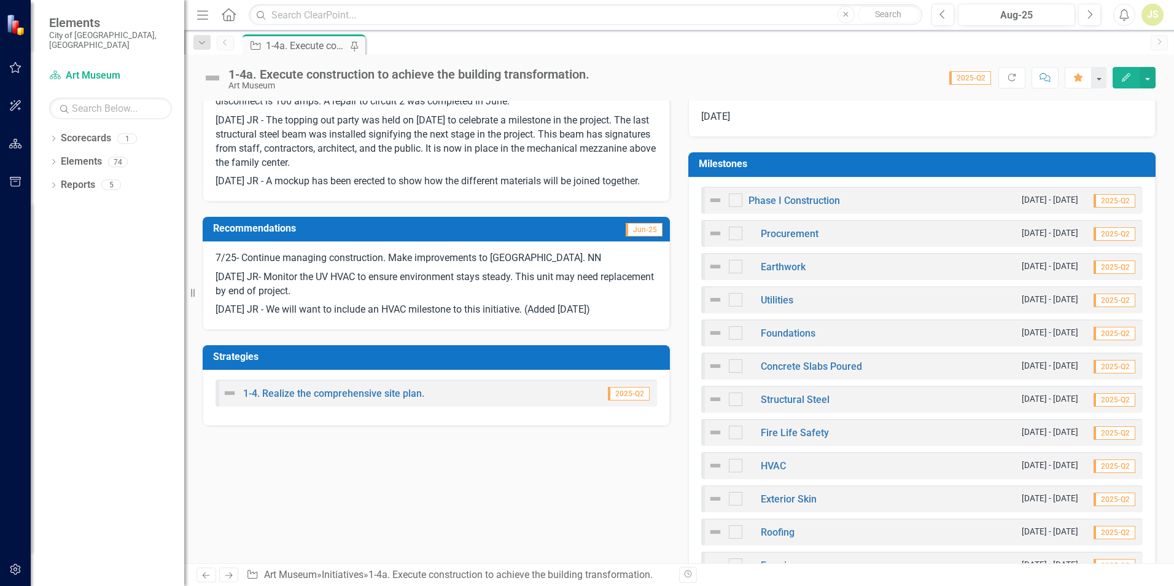
scroll to position [88, 0]
